Goal: Navigation & Orientation: Find specific page/section

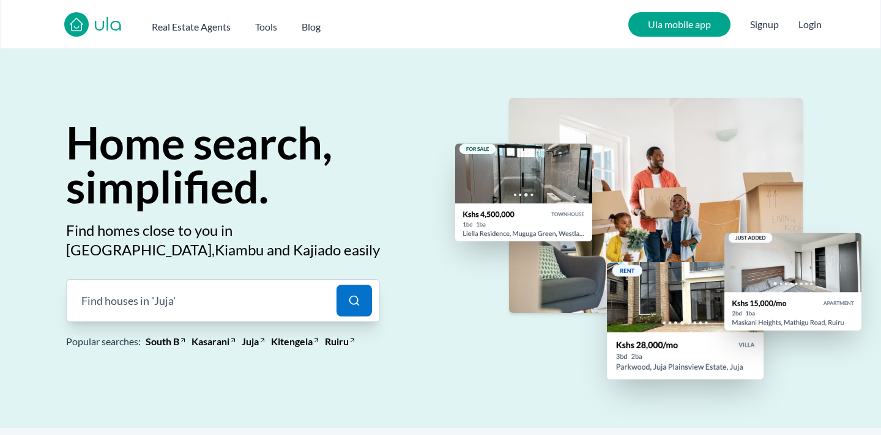
click at [827, 81] on div at bounding box center [704, 239] width 352 height 380
click at [493, 18] on nav "ula Real Estate Agents Tools Blog Ula mobile app Signup Login" at bounding box center [440, 24] width 881 height 49
click at [334, 88] on div "Home search, simplified. Find homes close to you in [GEOGRAPHIC_DATA], [GEOGRAP…" at bounding box center [264, 244] width 528 height 370
click at [141, 302] on span "Find houses in" at bounding box center [115, 300] width 68 height 17
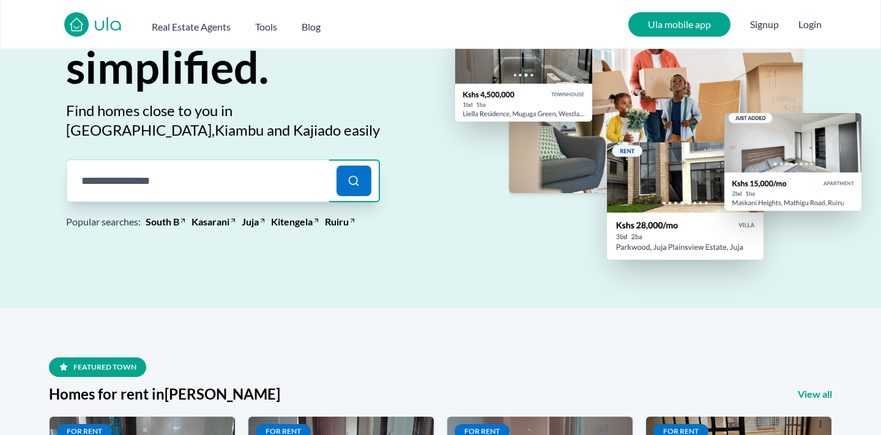
scroll to position [120, 0]
click at [262, 84] on span "simplified." at bounding box center [167, 66] width 202 height 53
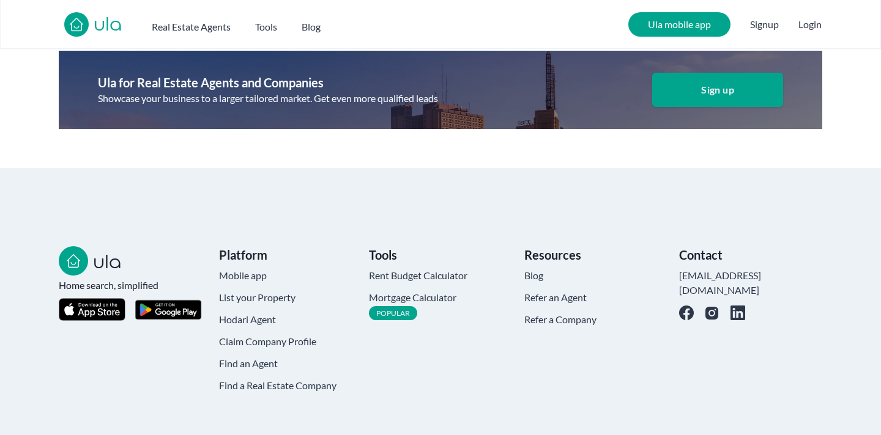
scroll to position [3420, 0]
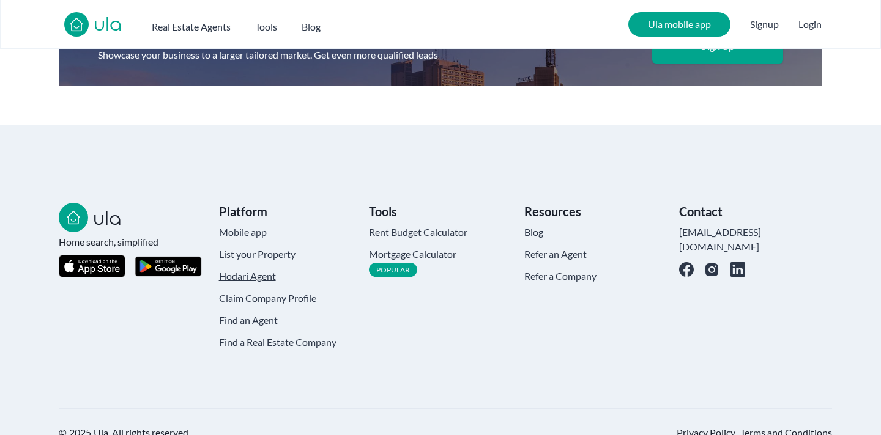
click at [251, 269] on h4 "Hodari Agent" at bounding box center [247, 276] width 57 height 15
